Goal: Find contact information: Find contact information

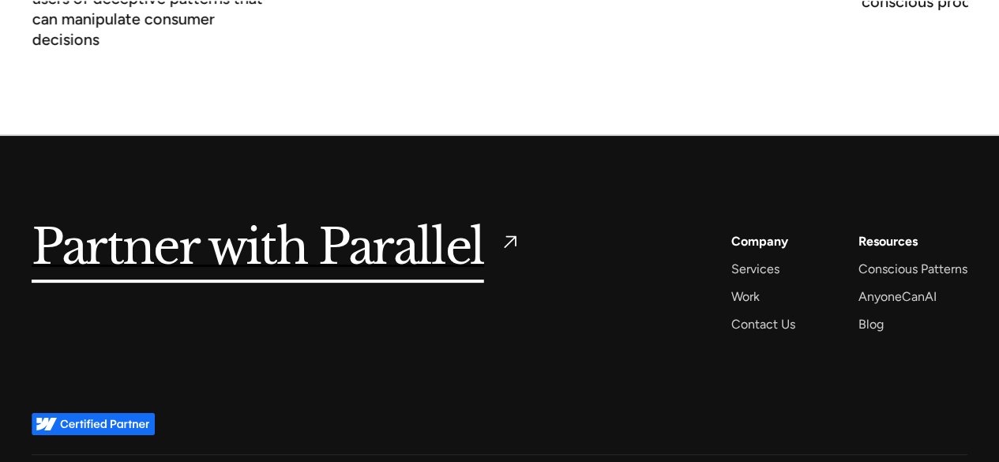
scroll to position [6051, 0]
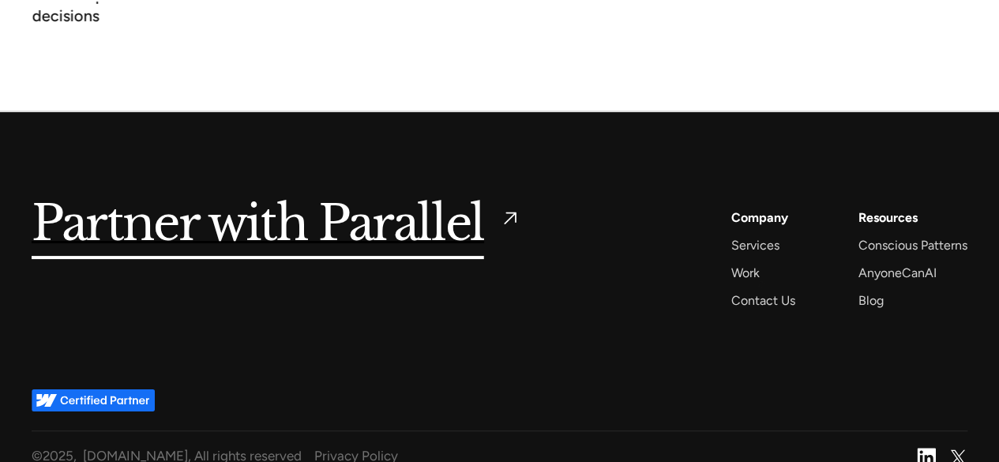
click at [761, 290] on div "Contact Us" at bounding box center [763, 300] width 64 height 21
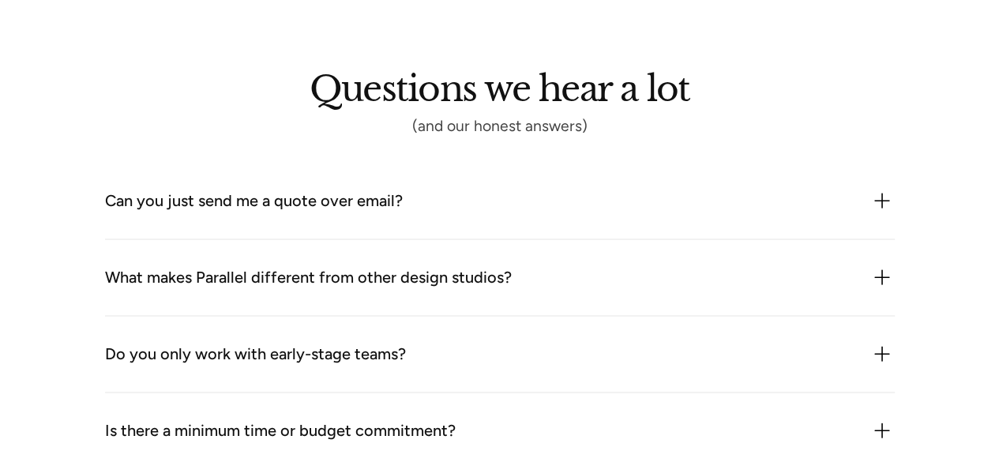
scroll to position [1342, 0]
click at [390, 206] on div "Can you just send me a quote over email?" at bounding box center [254, 199] width 298 height 25
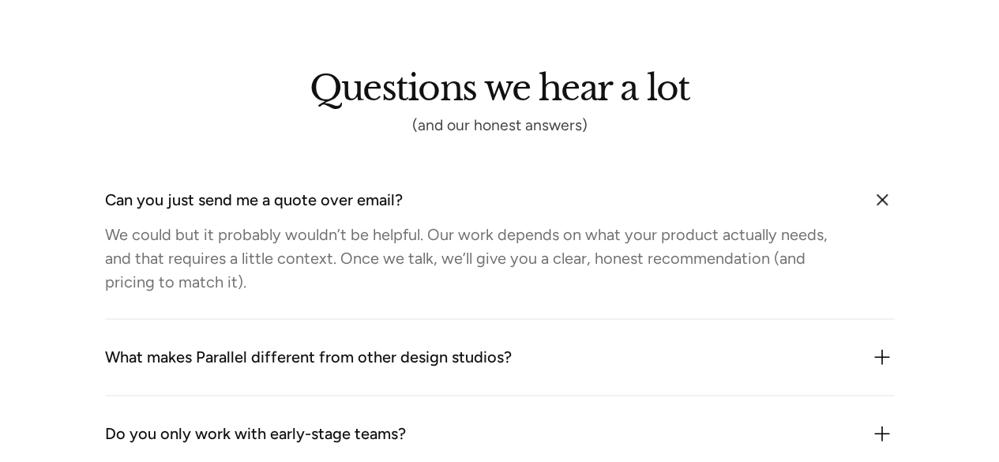
click at [390, 206] on div "Can you just send me a quote over email?" at bounding box center [254, 199] width 298 height 25
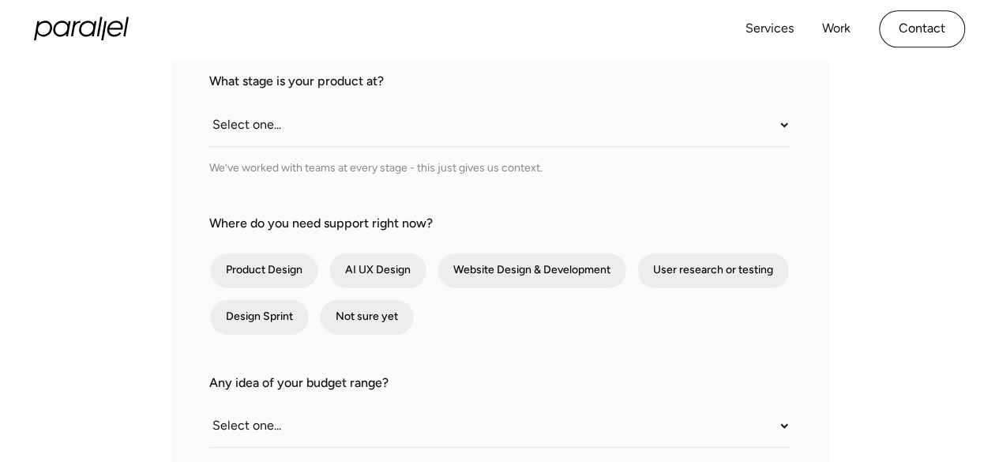
scroll to position [0, 0]
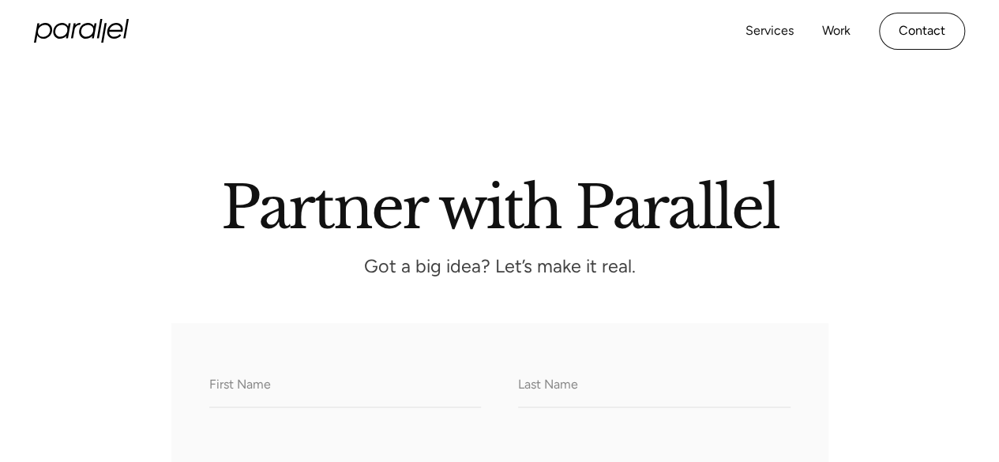
click at [770, 31] on link "Services" at bounding box center [769, 31] width 48 height 23
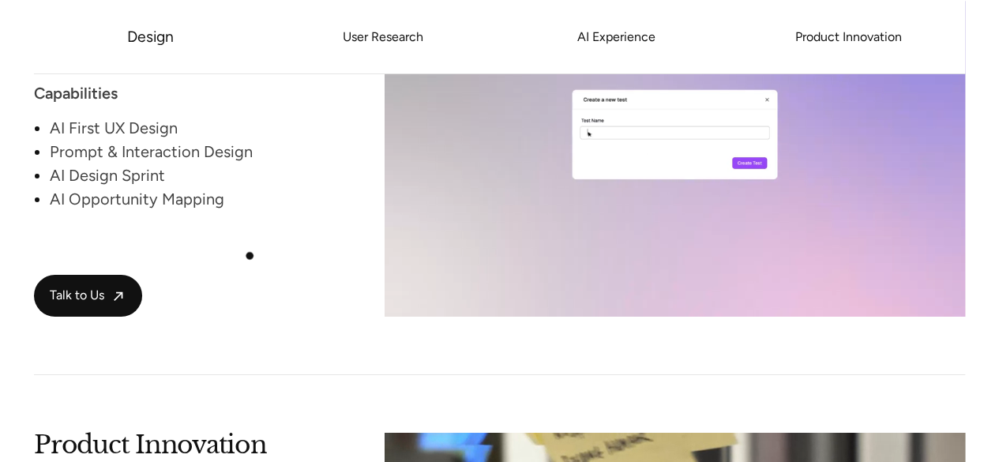
scroll to position [2760, 0]
